Goal: Task Accomplishment & Management: Complete application form

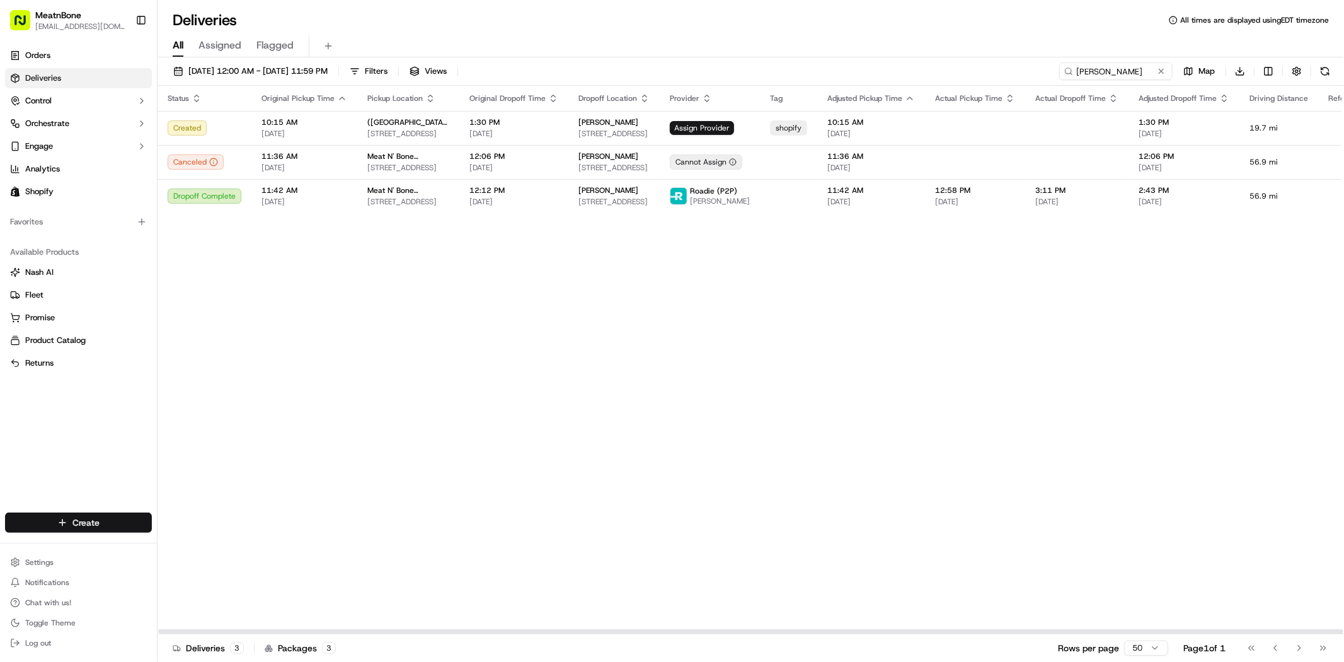
click at [127, 524] on html "MeatnBone [EMAIL_ADDRESS][DOMAIN_NAME] Toggle Sidebar Orders Deliveries Control…" at bounding box center [672, 331] width 1344 height 662
click at [407, 442] on html "MeatnBone dnguyen@meatnbone.com Toggle Sidebar Orders Deliveries Control Orches…" at bounding box center [672, 331] width 1344 height 662
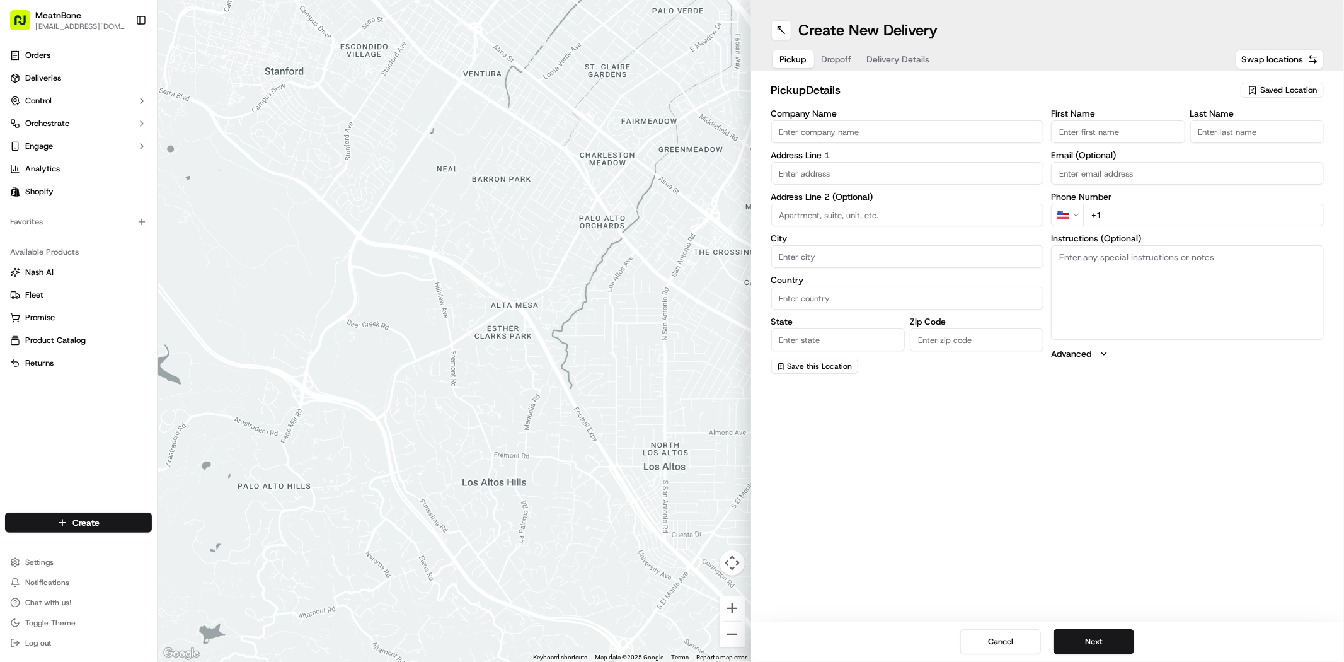
click at [1308, 91] on span "Saved Location" at bounding box center [1289, 89] width 57 height 11
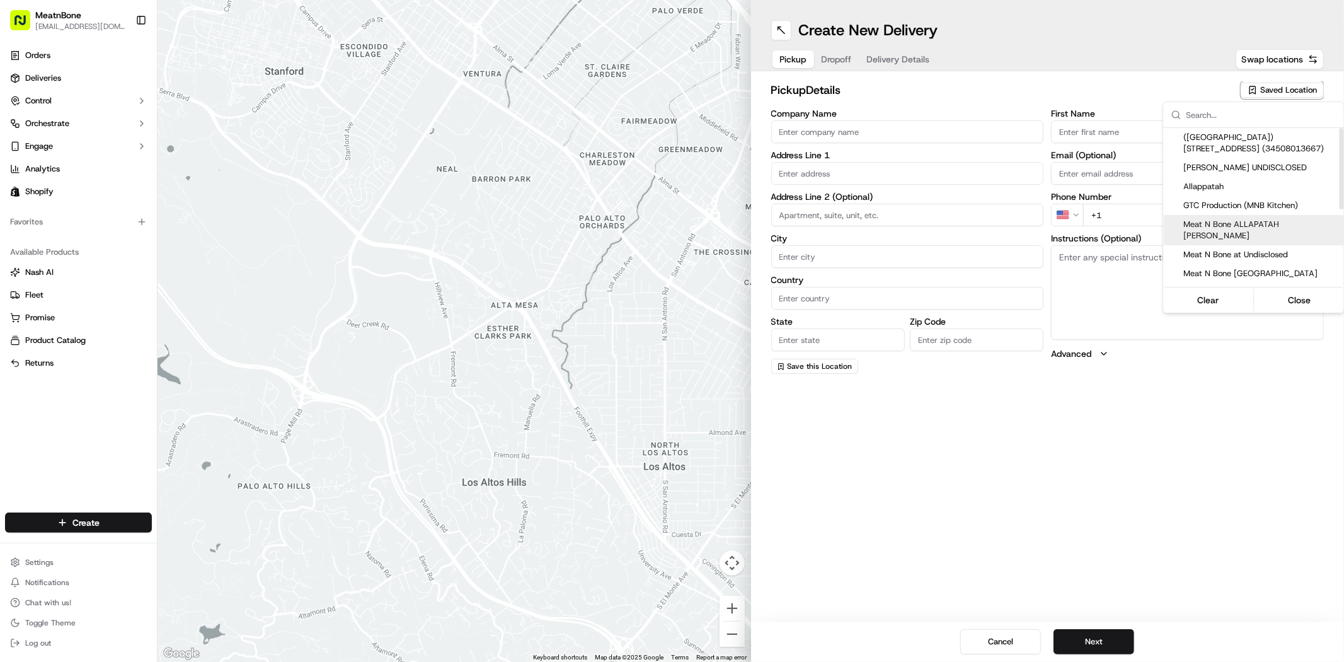
click at [1259, 224] on span "Meat N Bone ALLAPATAH ALEJANDRO" at bounding box center [1261, 230] width 155 height 23
type input "Meat N Bone ALLAPATAH ALEJANDRO"
type input "3451 NW 36th St"
type input "Miami"
type input "US"
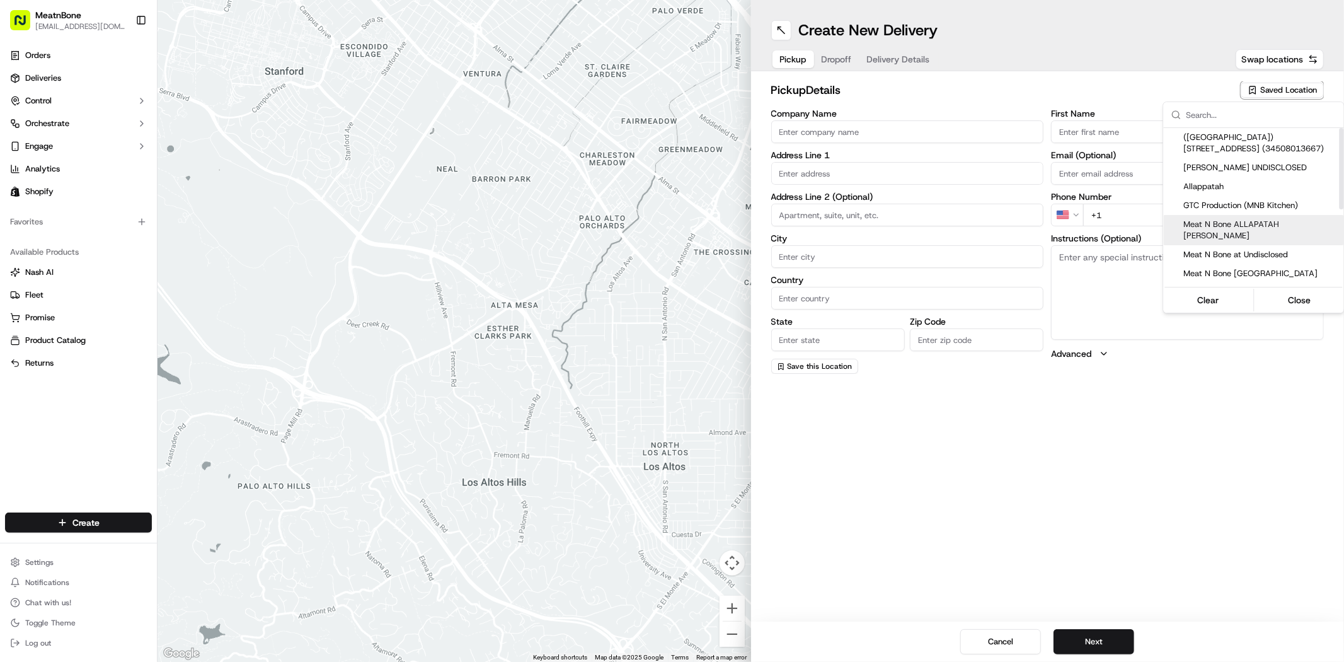
type input "FL"
type input "33142"
type input "alejandro"
type input "bello"
type input "abello@meatnbone.com"
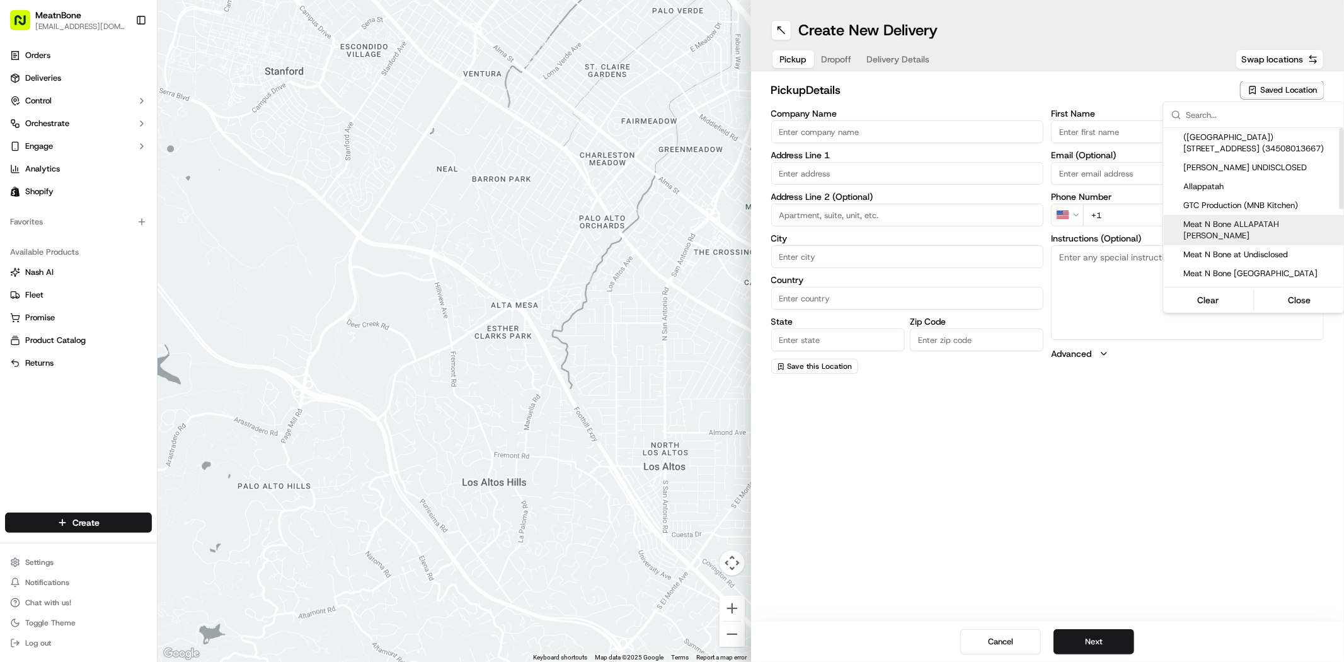
type input "+1 786 468 9626"
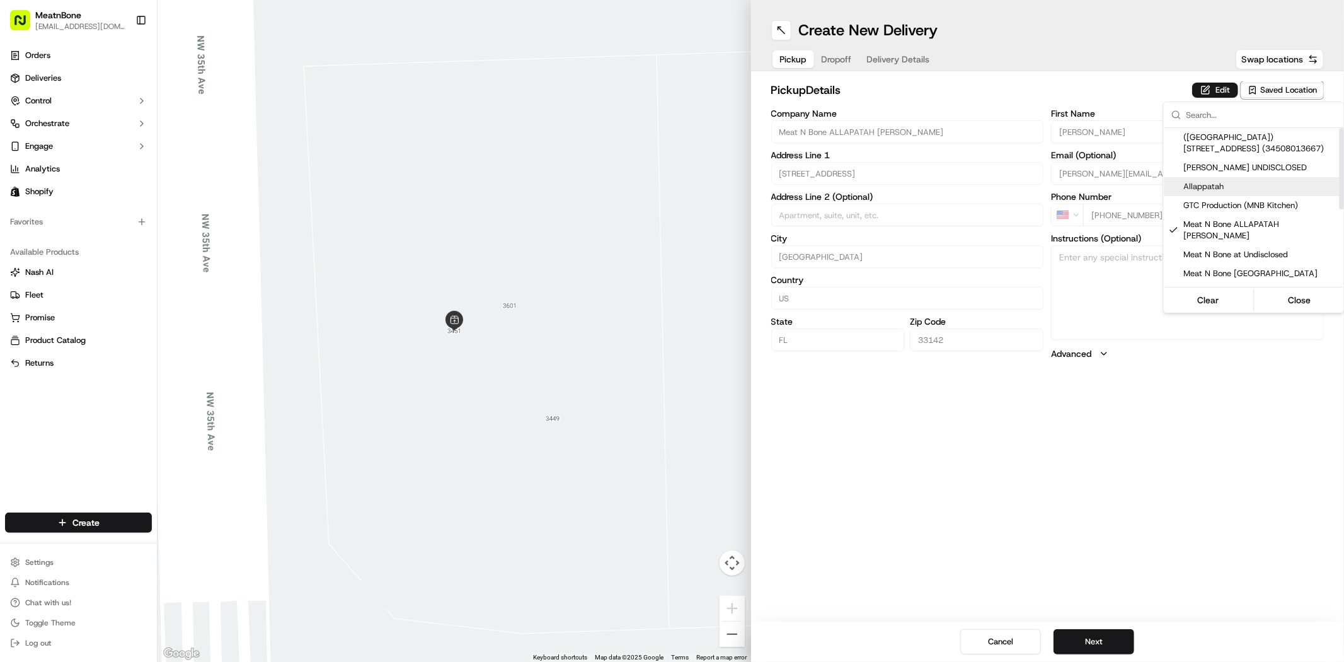
click at [1257, 190] on span "Allappatah" at bounding box center [1261, 186] width 155 height 11
type input "Allappatah"
type input "3601 NW 35th Ave"
type input "Pattrycia"
type input "Munoz"
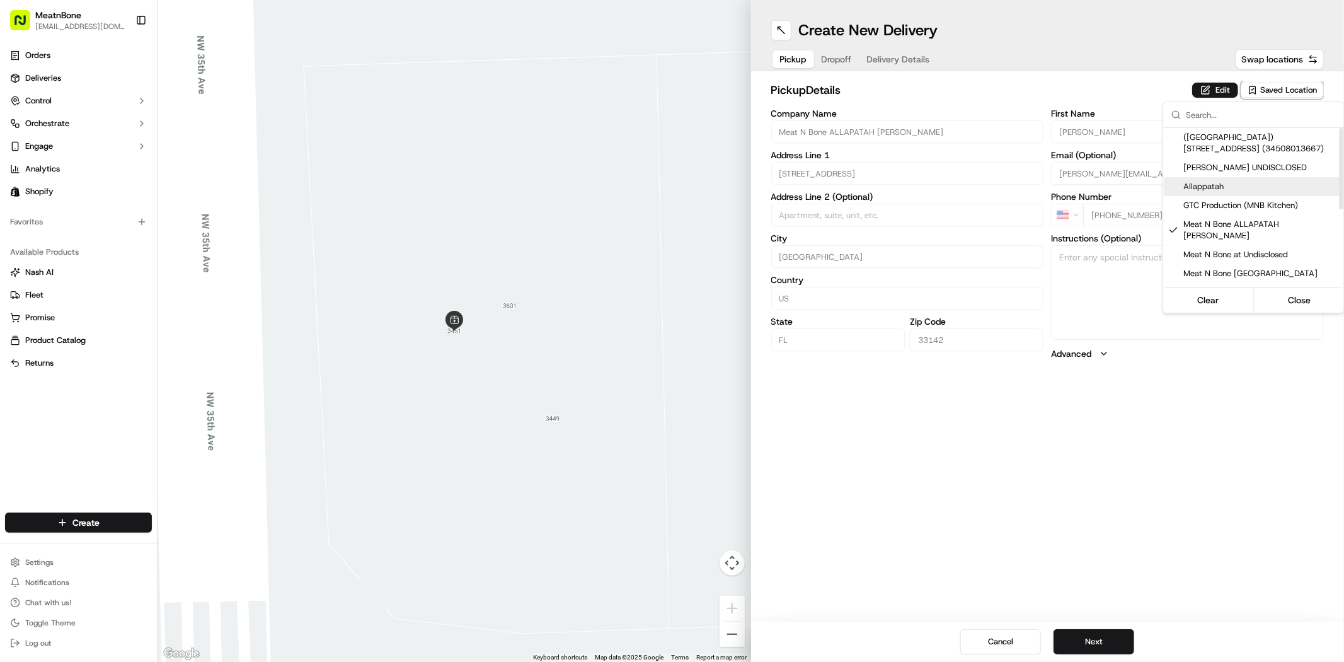
type input "+1 786 872 3161"
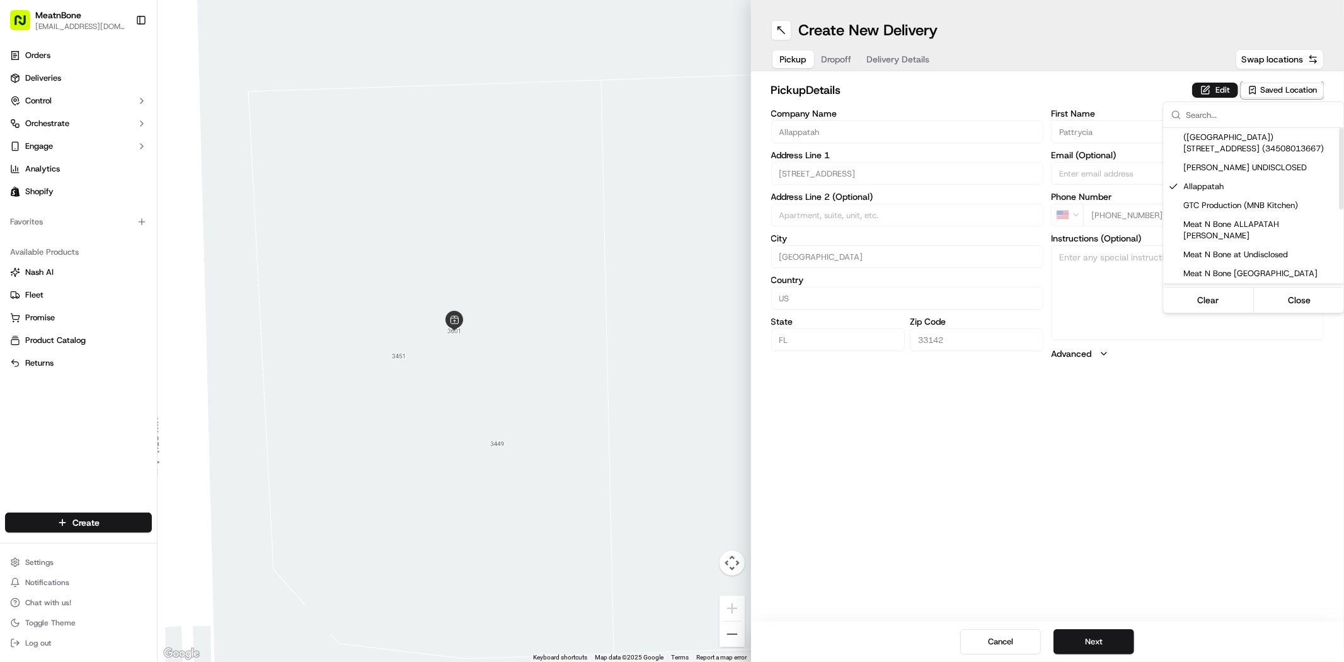
click at [1151, 474] on html "MeatnBone dnguyen@meatnbone.com Toggle Sidebar Orders Deliveries Control Orches…" at bounding box center [672, 331] width 1344 height 662
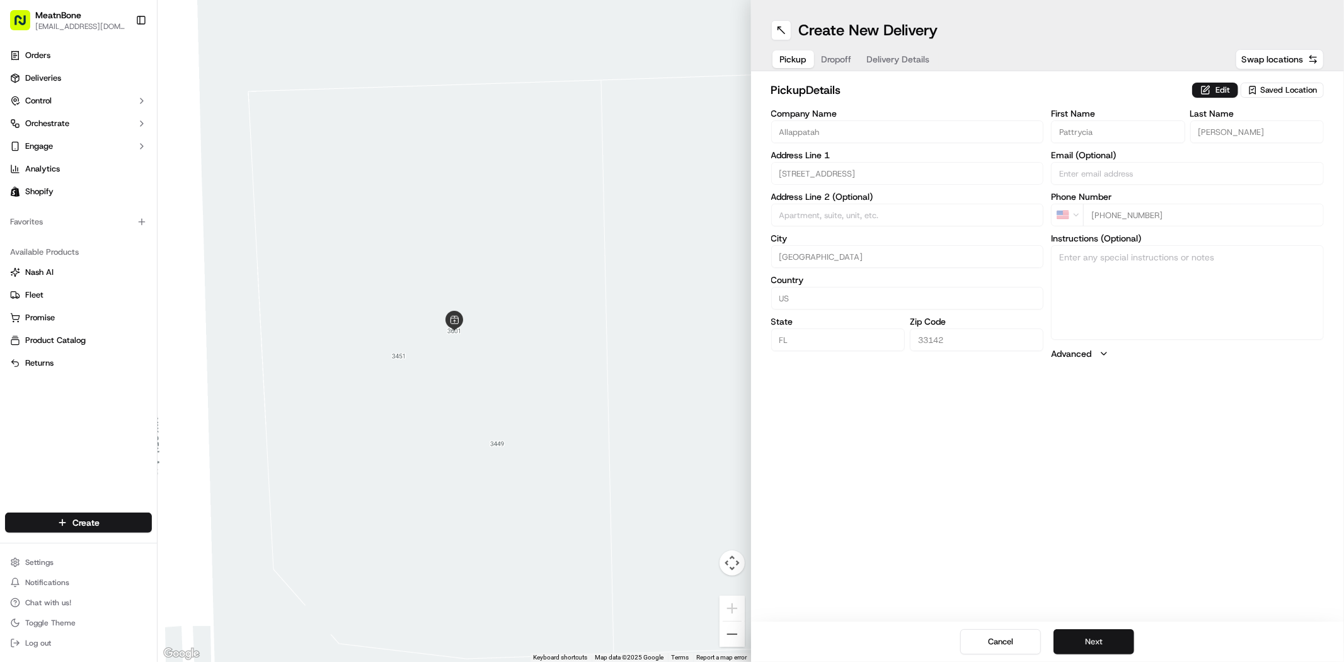
click at [1104, 640] on button "Next" at bounding box center [1094, 641] width 81 height 25
click at [1137, 132] on input "First Name" at bounding box center [1118, 131] width 134 height 23
paste input "Eduardo"
type input "Eduardo"
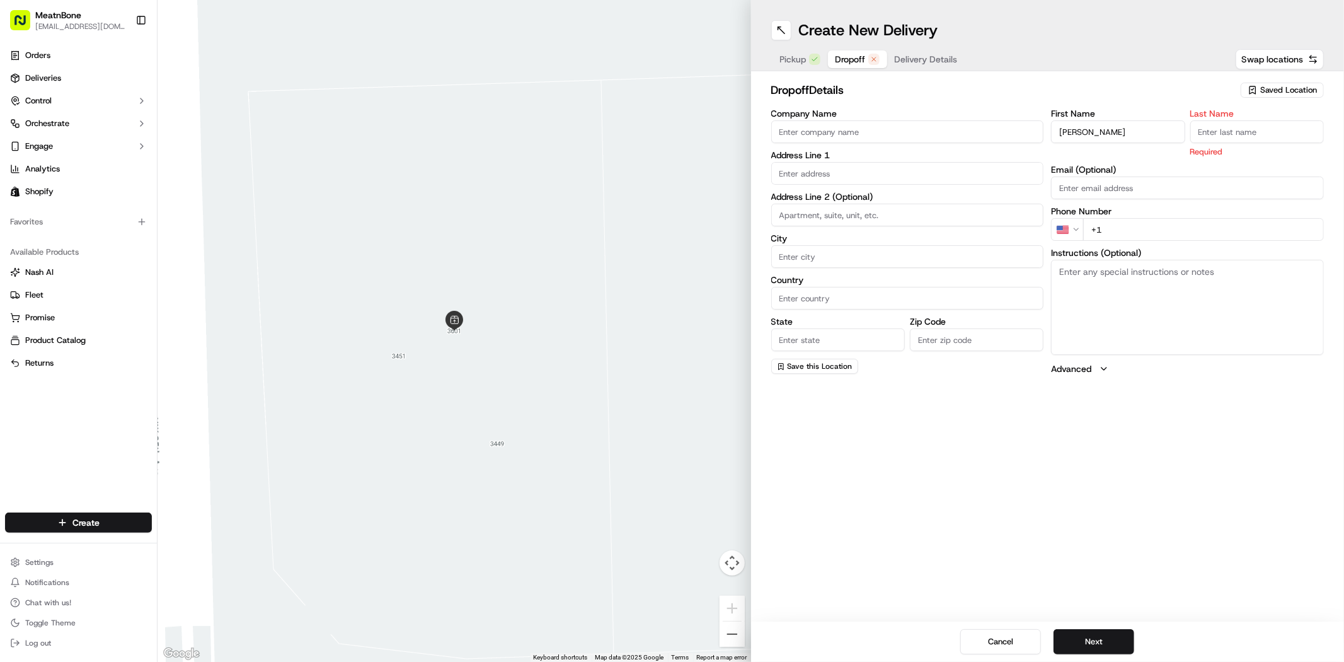
click at [1265, 126] on input "Last Name" at bounding box center [1258, 131] width 134 height 23
paste input "Aviles"
type input "Aviles"
drag, startPoint x: 1201, startPoint y: 204, endPoint x: 1193, endPoint y: 204, distance: 8.2
click at [1194, 204] on input "+1" at bounding box center [1204, 215] width 241 height 23
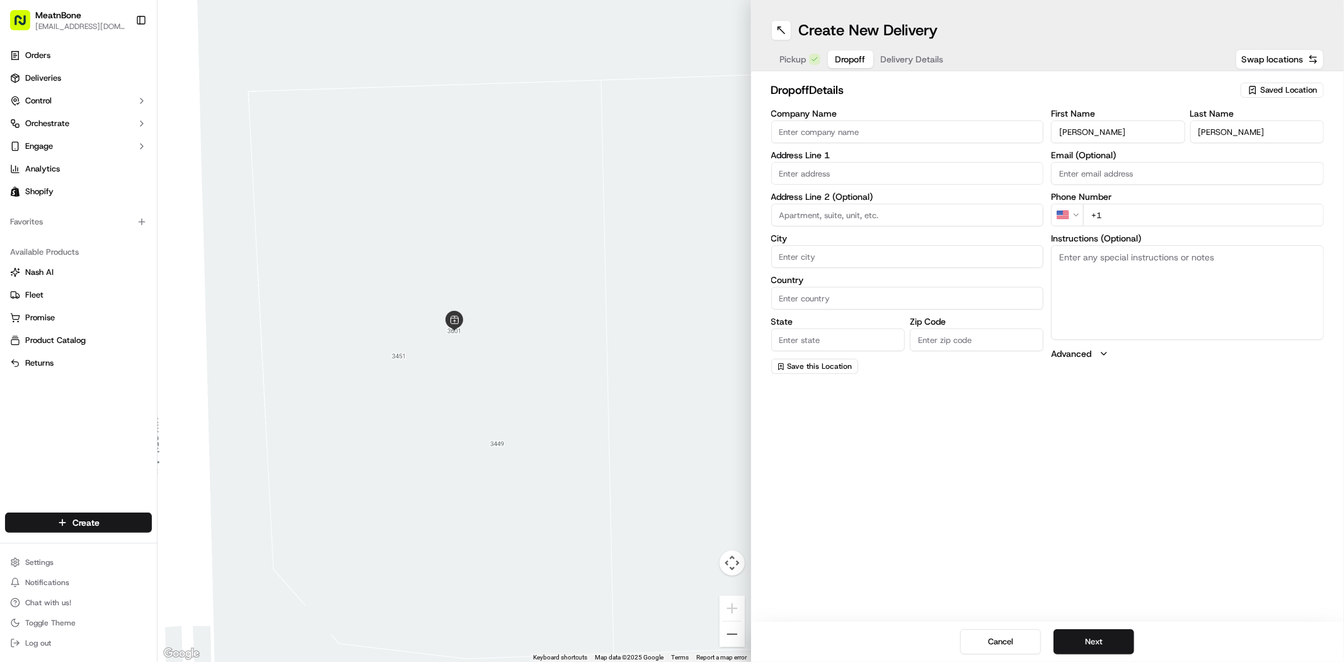
click at [1186, 204] on input "+1" at bounding box center [1204, 215] width 241 height 23
paste input "305 713 5056"
type input "+1 305 713 5056"
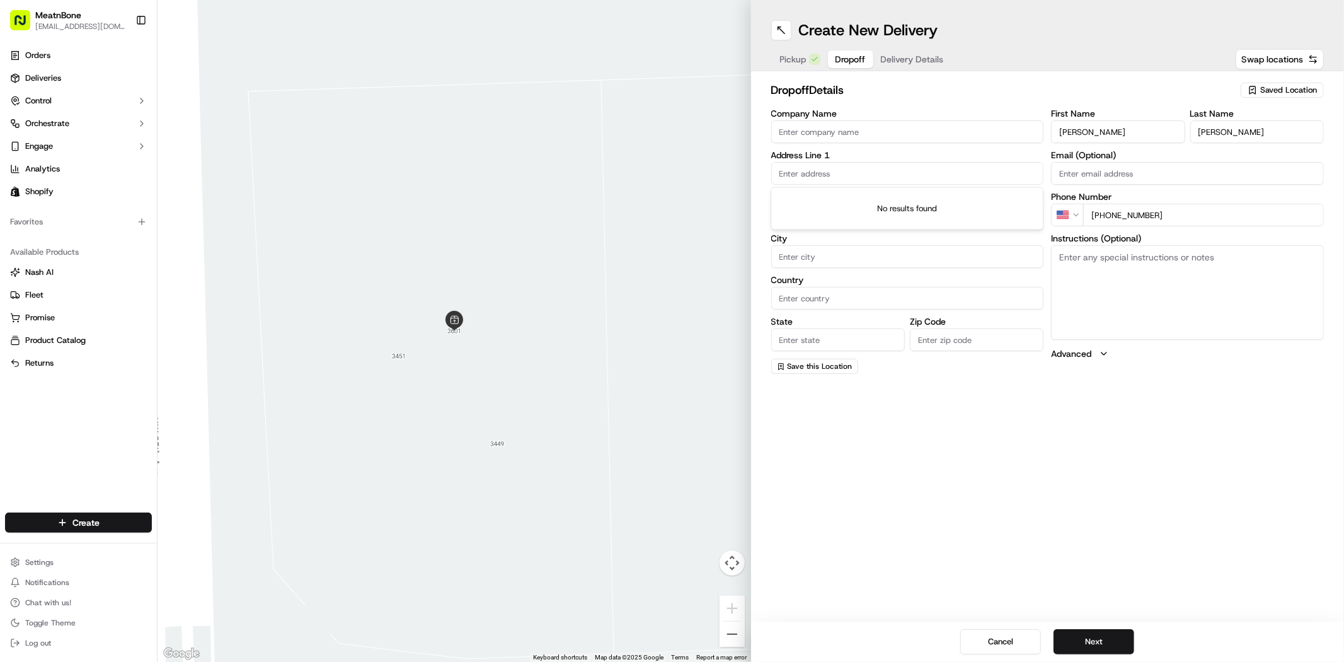
click at [969, 175] on input "text" at bounding box center [908, 173] width 273 height 23
paste input "20402 Rosewood Garden Way"
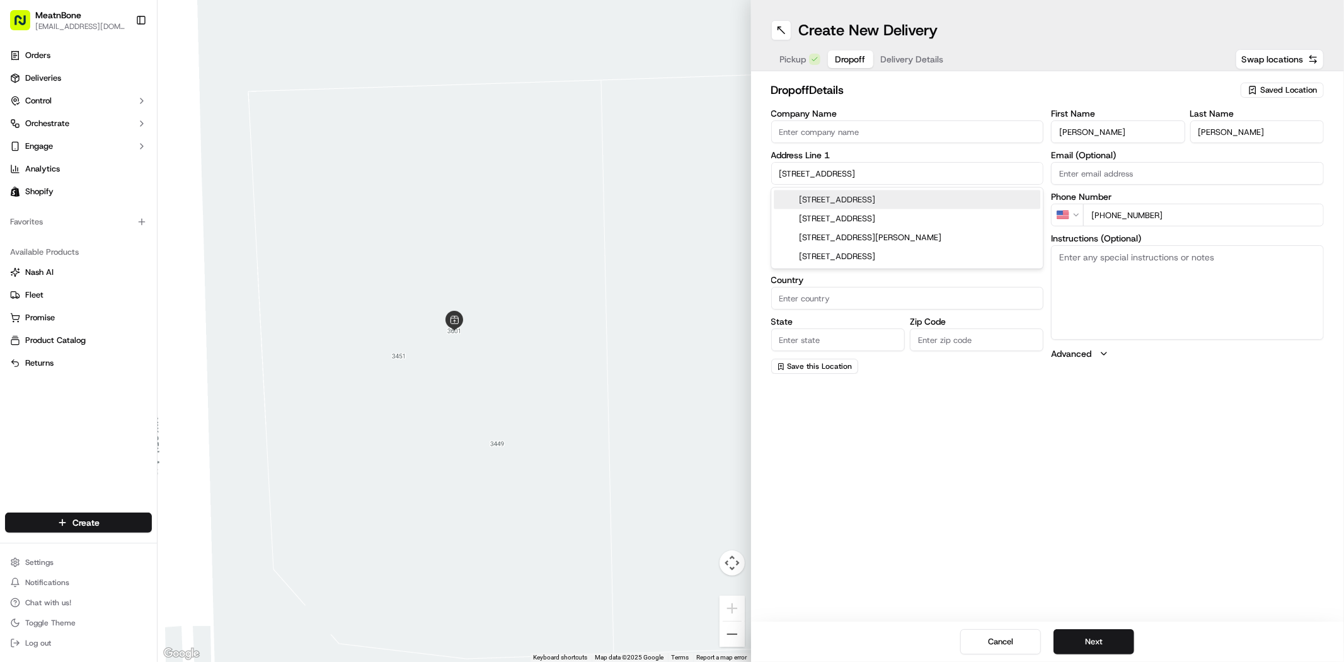
click at [968, 198] on div "20402 Rosewood Garden Way, Boca Raton, FL" at bounding box center [907, 199] width 267 height 19
type input "20402 Rosewood Gdn Wy, Boca Raton, FL 33434, USA"
type input "Boca Raton"
type input "United States"
type input "FL"
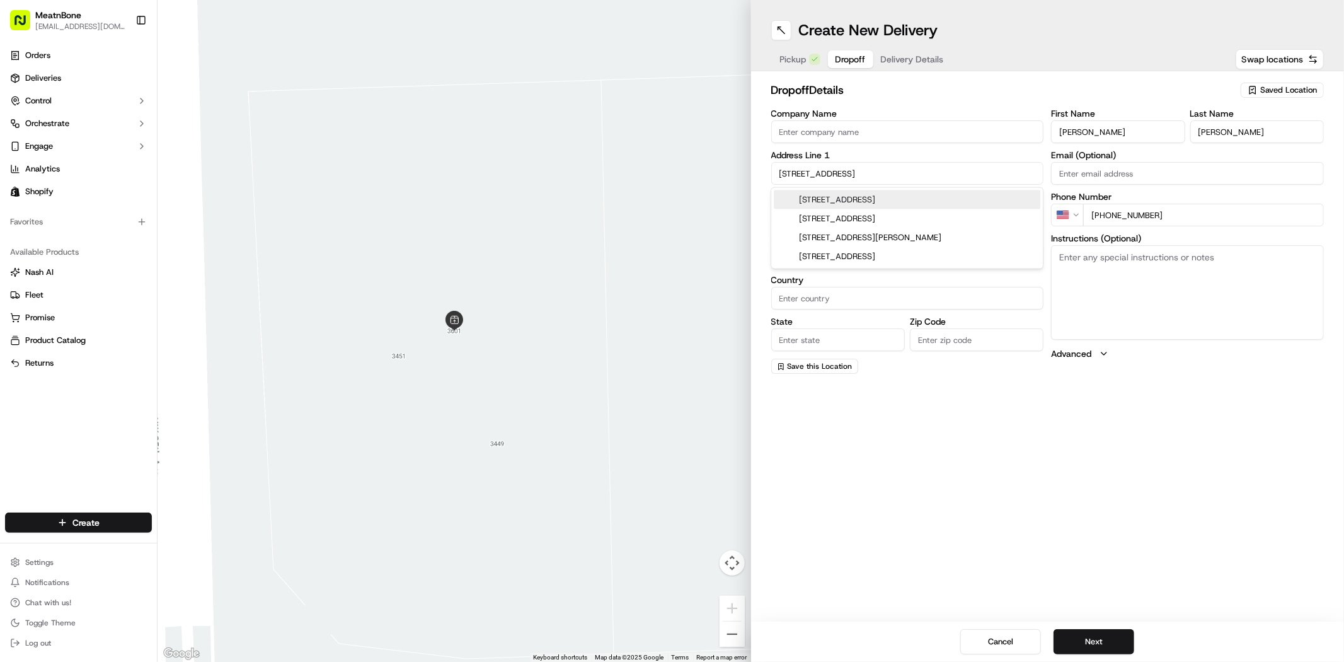
type input "33434"
type input "20402 Rosewood Garden Way"
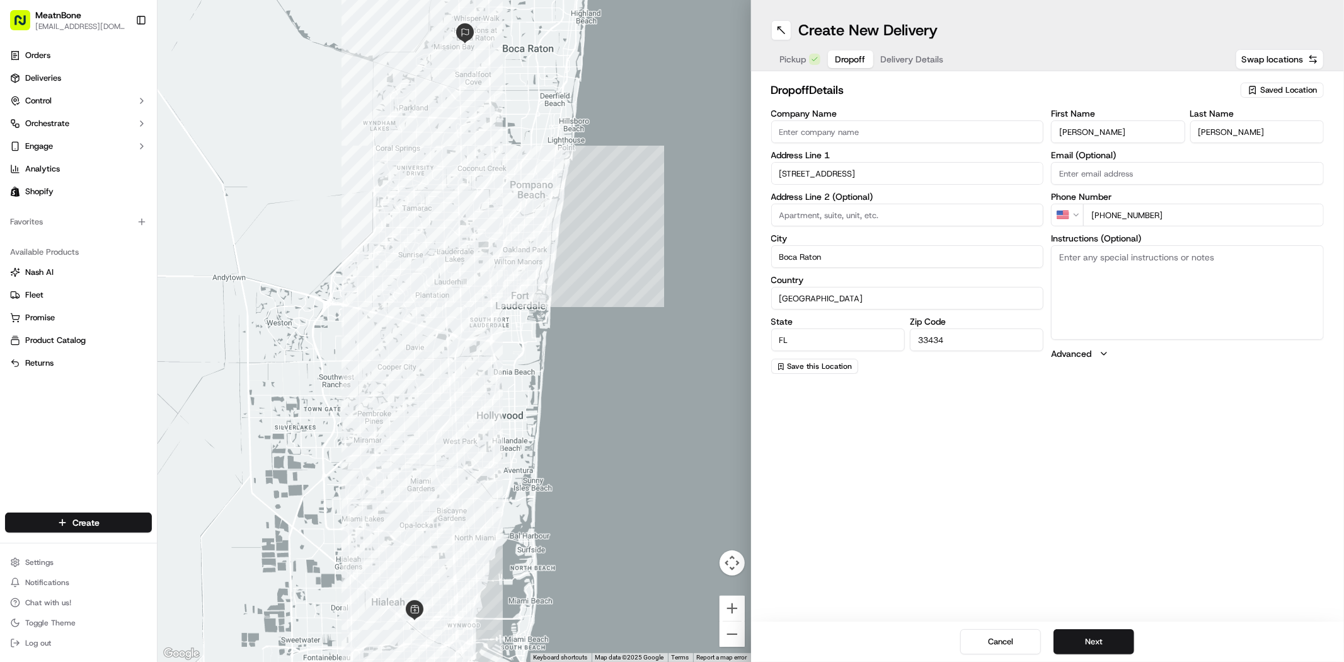
click at [1103, 451] on div "Create New Delivery Pickup Dropoff Delivery Details Swap locations dropoff Deta…" at bounding box center [1048, 331] width 594 height 662
click at [1110, 639] on button "Next" at bounding box center [1094, 641] width 81 height 25
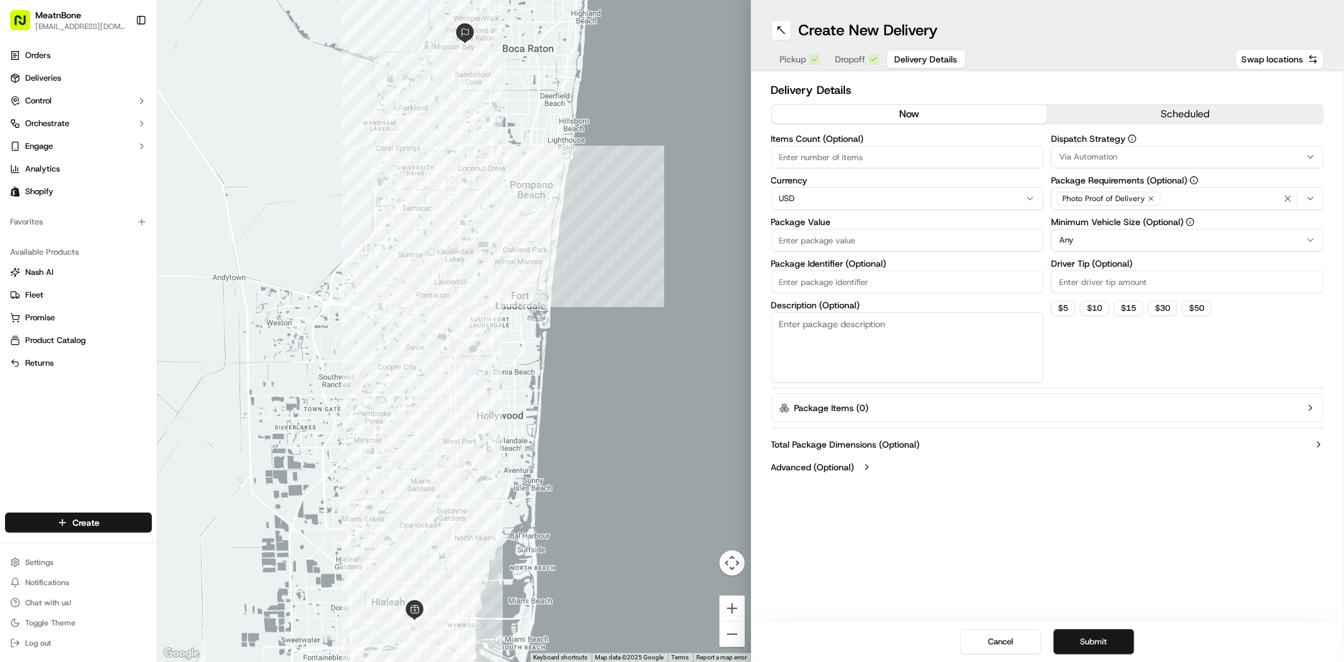
click at [916, 233] on input "Package Value" at bounding box center [908, 240] width 273 height 23
type input "354.00"
click at [916, 151] on input "Items Count (Optional)" at bounding box center [908, 157] width 273 height 23
type input "1"
click at [939, 331] on textarea "Description (Optional)" at bounding box center [908, 347] width 273 height 71
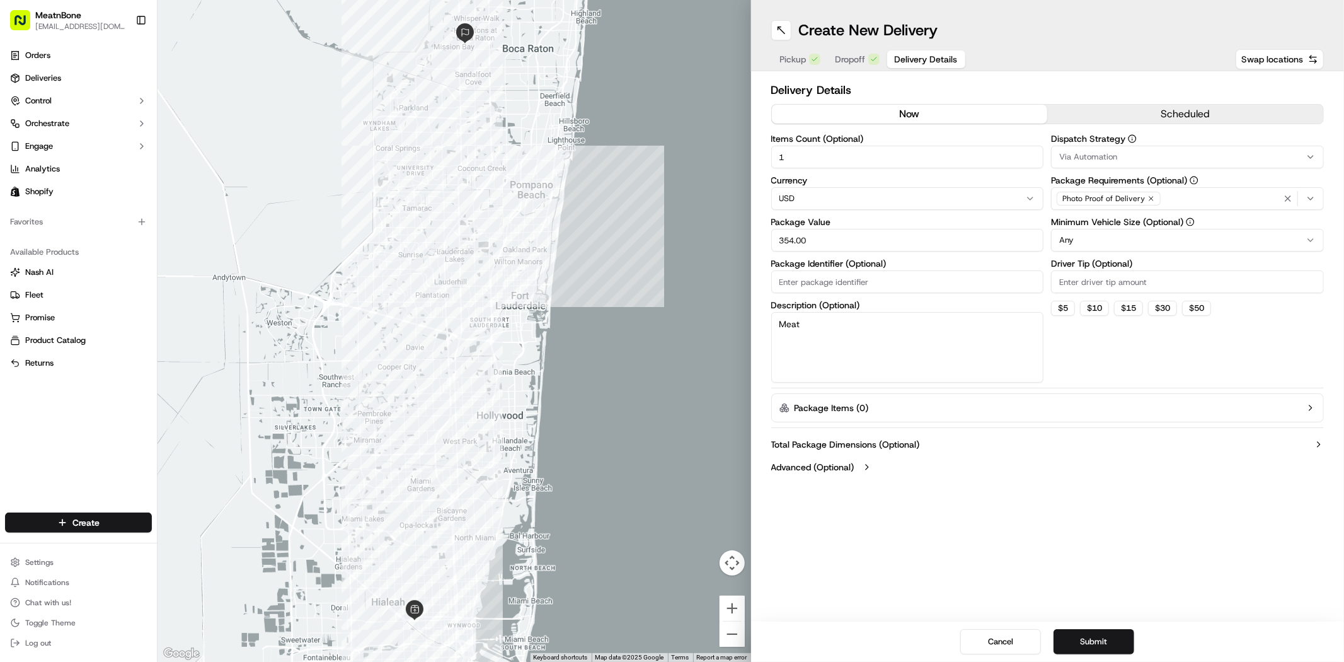
type textarea "Meat"
click at [1146, 335] on div "Dispatch Strategy Via Automation Package Requirements (Optional) Photo Proof of…" at bounding box center [1187, 258] width 273 height 248
click at [1101, 635] on button "Submit" at bounding box center [1094, 641] width 81 height 25
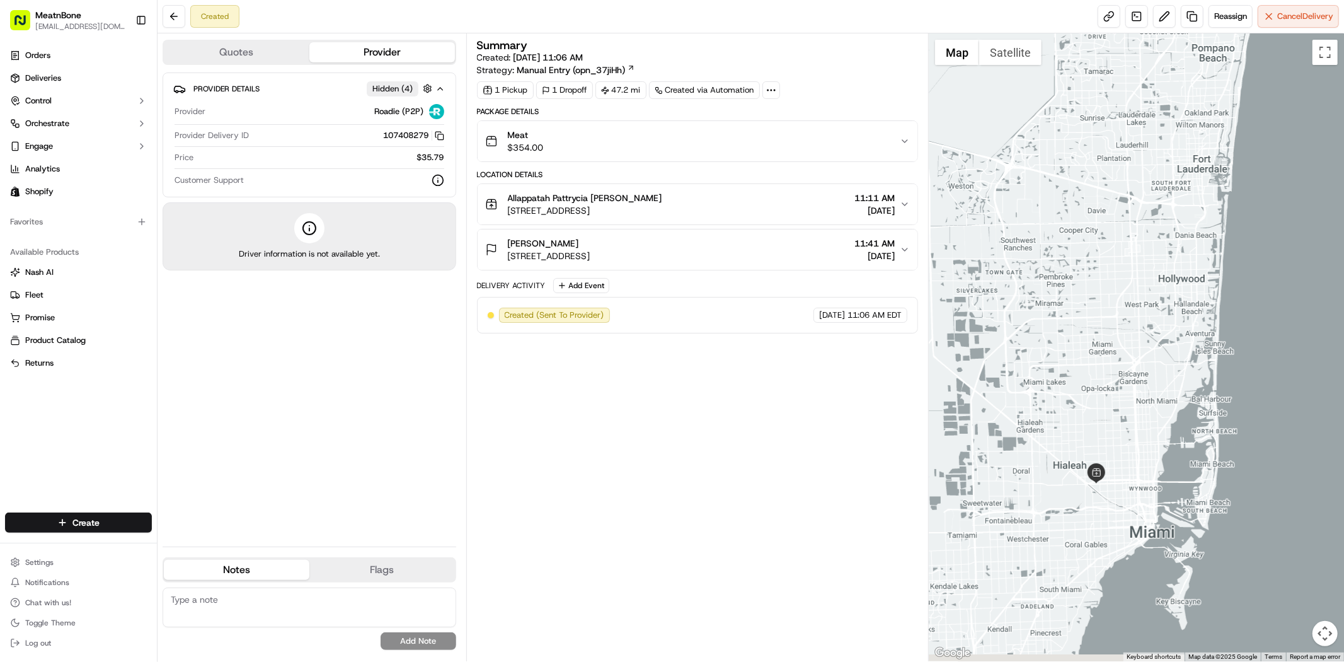
drag, startPoint x: 1014, startPoint y: 454, endPoint x: 997, endPoint y: 297, distance: 157.9
click at [997, 297] on div at bounding box center [1136, 347] width 415 height 628
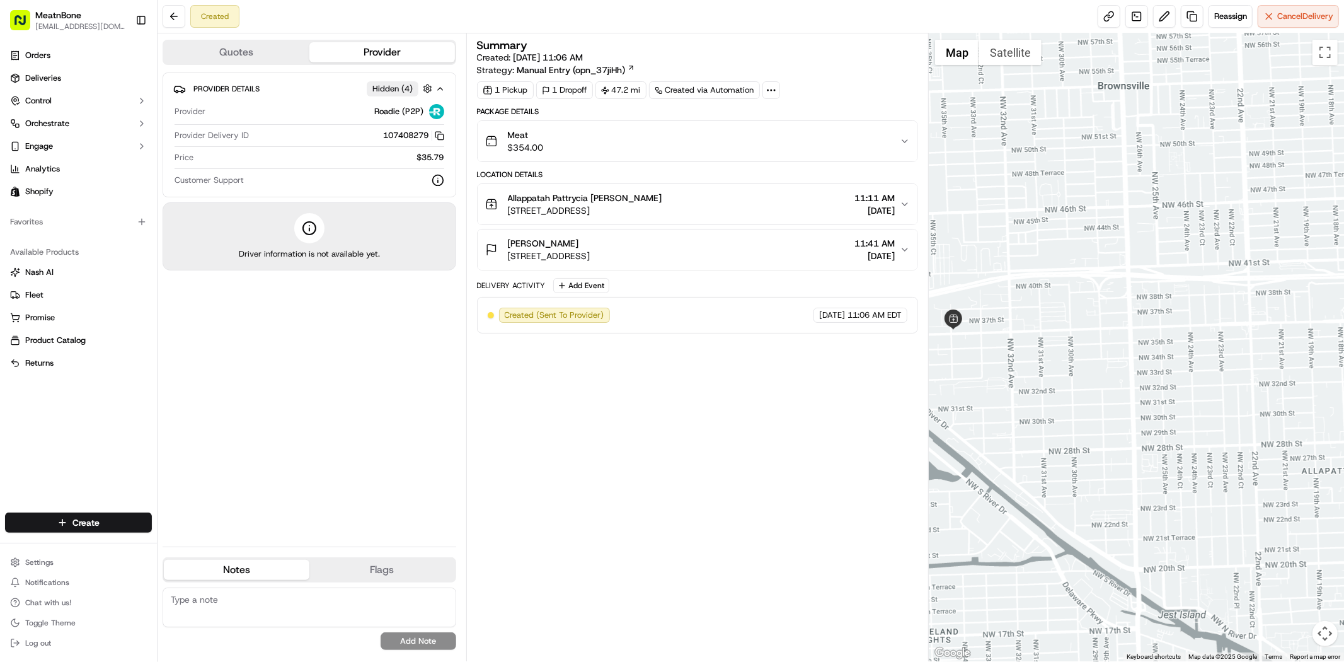
drag, startPoint x: 1041, startPoint y: 420, endPoint x: 1236, endPoint y: 493, distance: 208.4
click at [1236, 493] on div at bounding box center [1136, 347] width 415 height 628
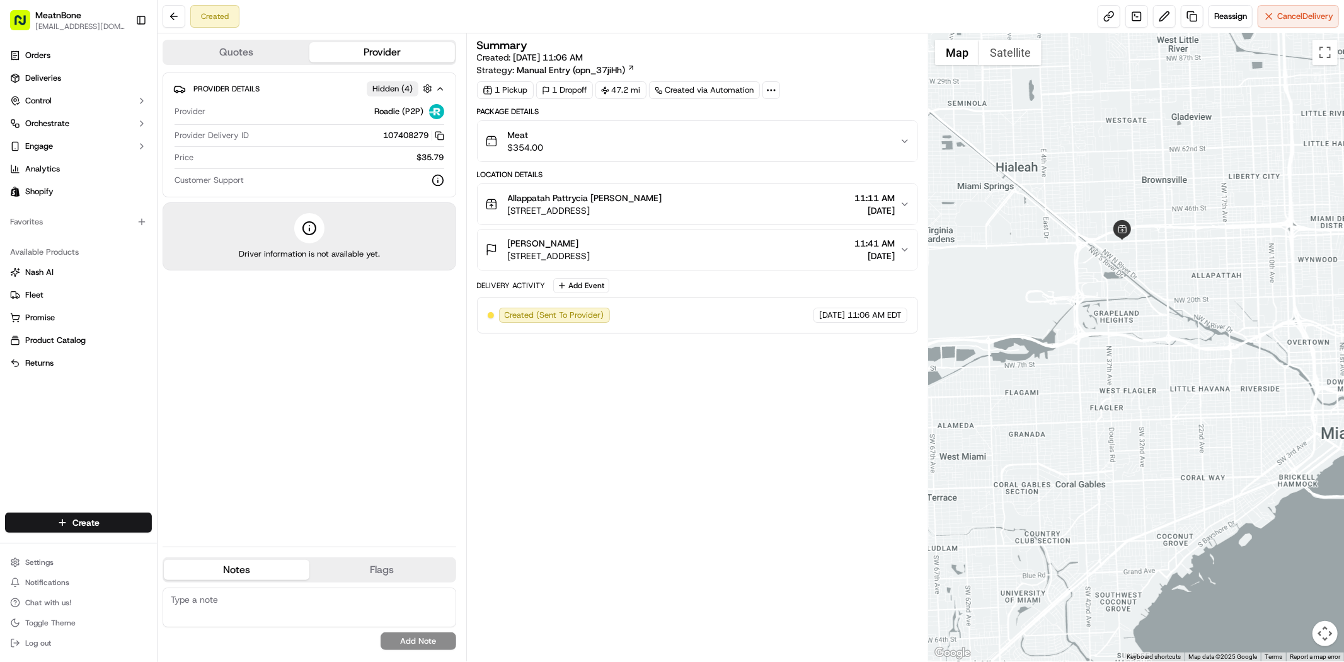
drag, startPoint x: 1140, startPoint y: 547, endPoint x: 1283, endPoint y: 436, distance: 181.5
click at [1286, 437] on div at bounding box center [1136, 347] width 415 height 628
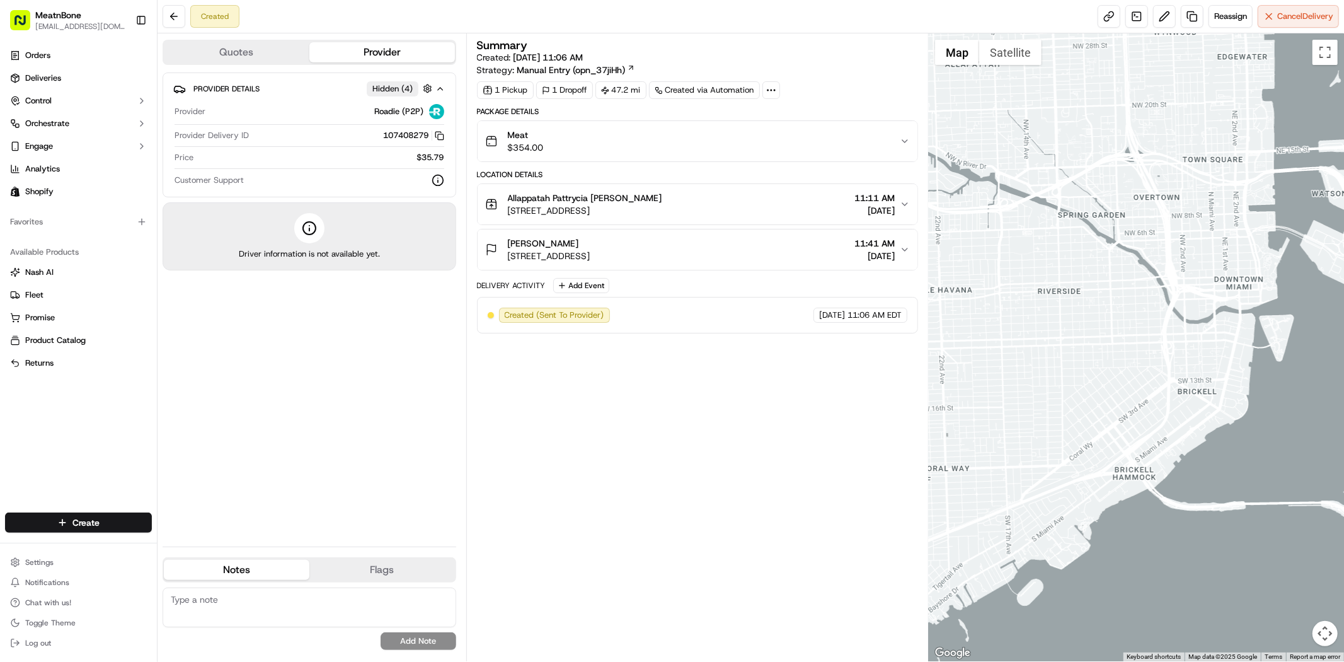
drag, startPoint x: 1242, startPoint y: 468, endPoint x: 990, endPoint y: 458, distance: 252.3
click at [990, 458] on div at bounding box center [1136, 347] width 415 height 628
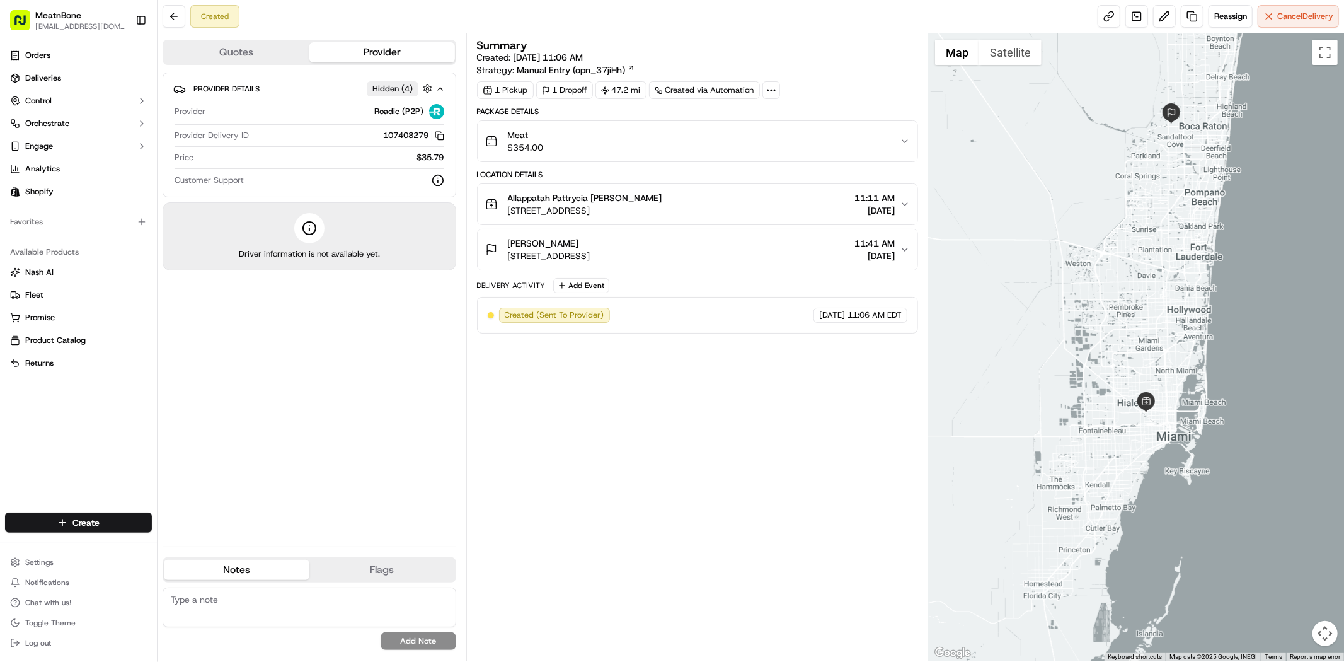
drag, startPoint x: 1206, startPoint y: 405, endPoint x: 1189, endPoint y: 463, distance: 60.3
click at [1189, 463] on div at bounding box center [1136, 347] width 415 height 628
